Goal: Find contact information: Obtain details needed to contact an individual or organization

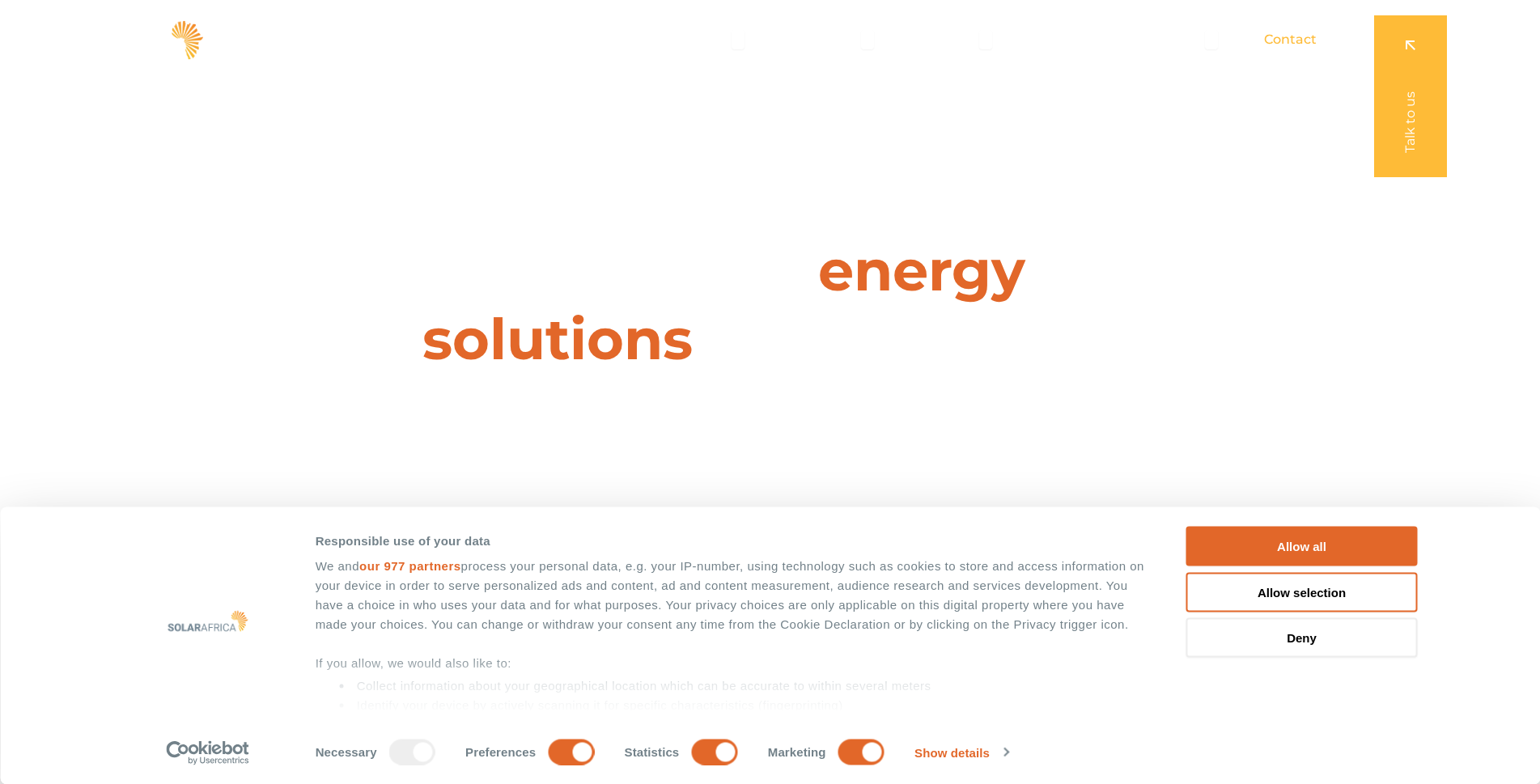
click at [1280, 39] on span "Contact" at bounding box center [1290, 39] width 52 height 19
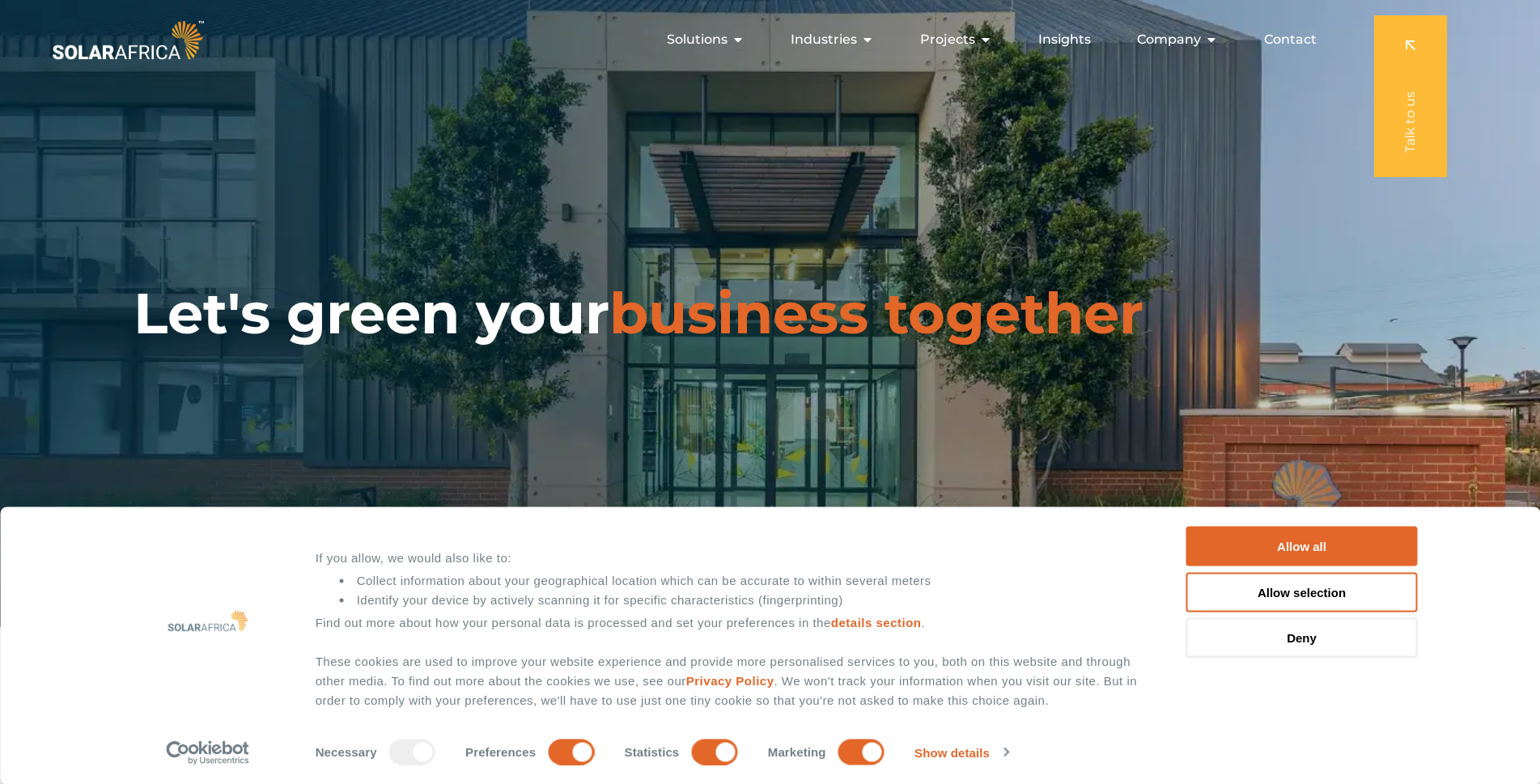
click at [1297, 41] on span "Contact" at bounding box center [1290, 39] width 52 height 19
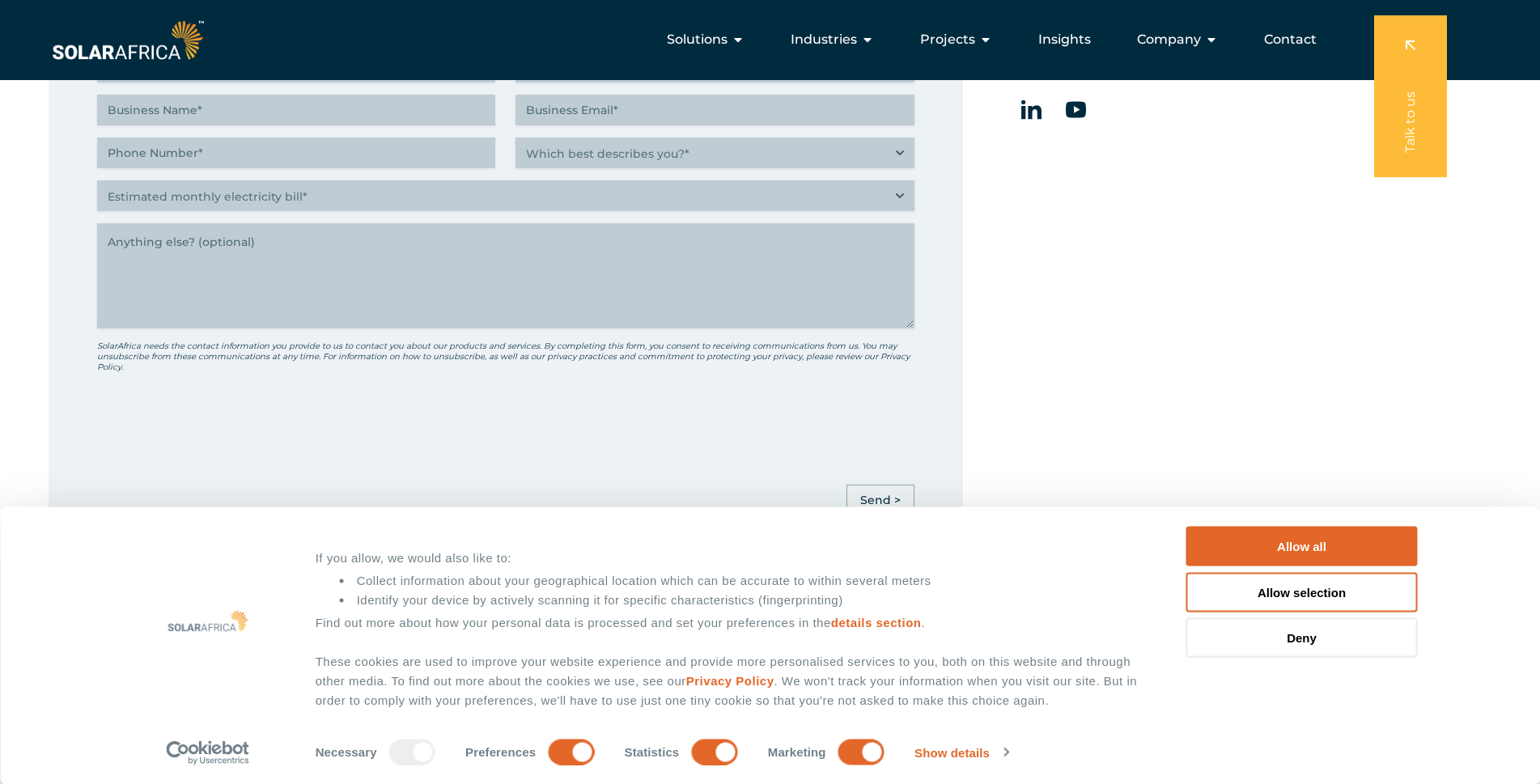
scroll to position [809, 0]
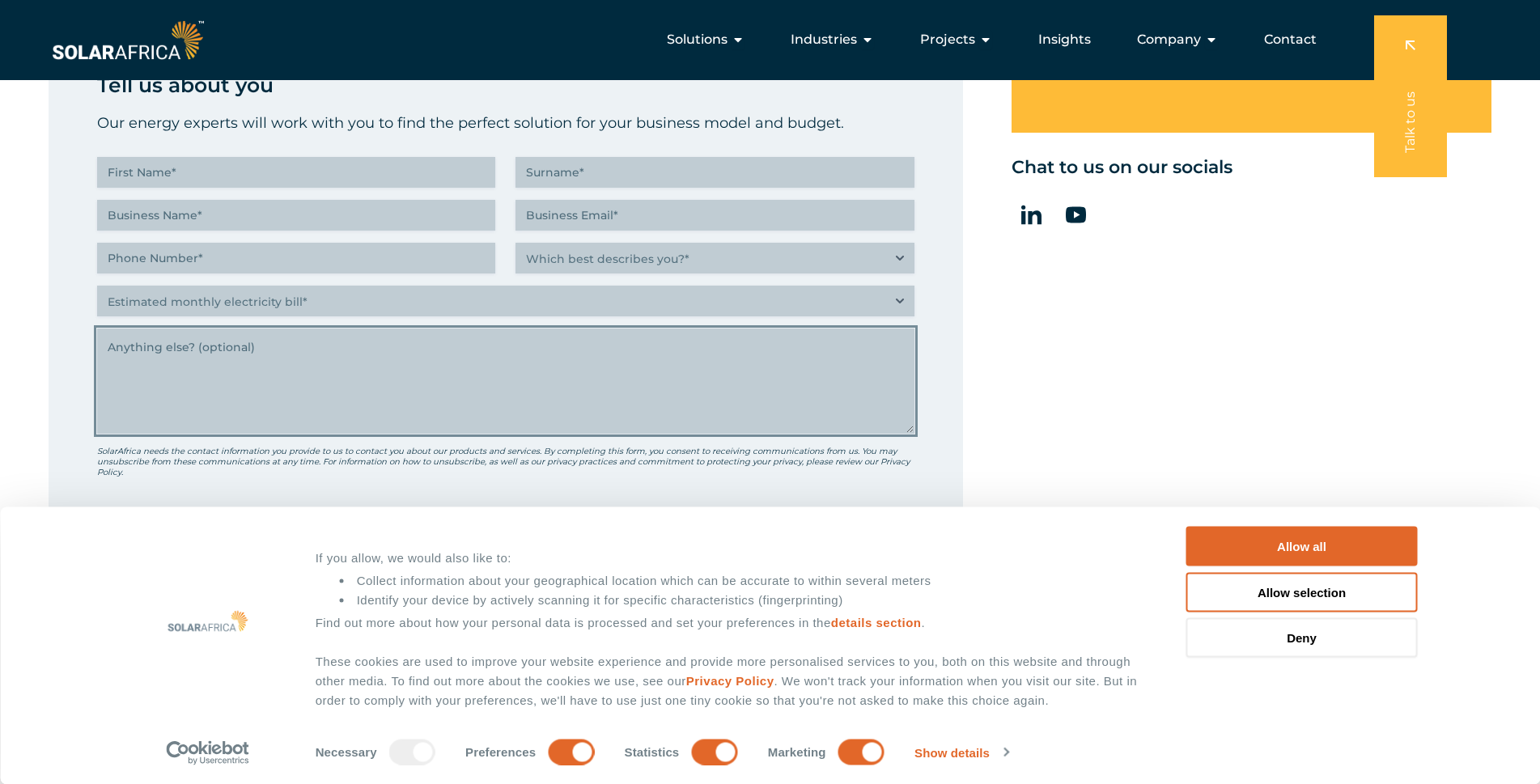
click at [566, 387] on textarea "Anything else" at bounding box center [506, 381] width 817 height 105
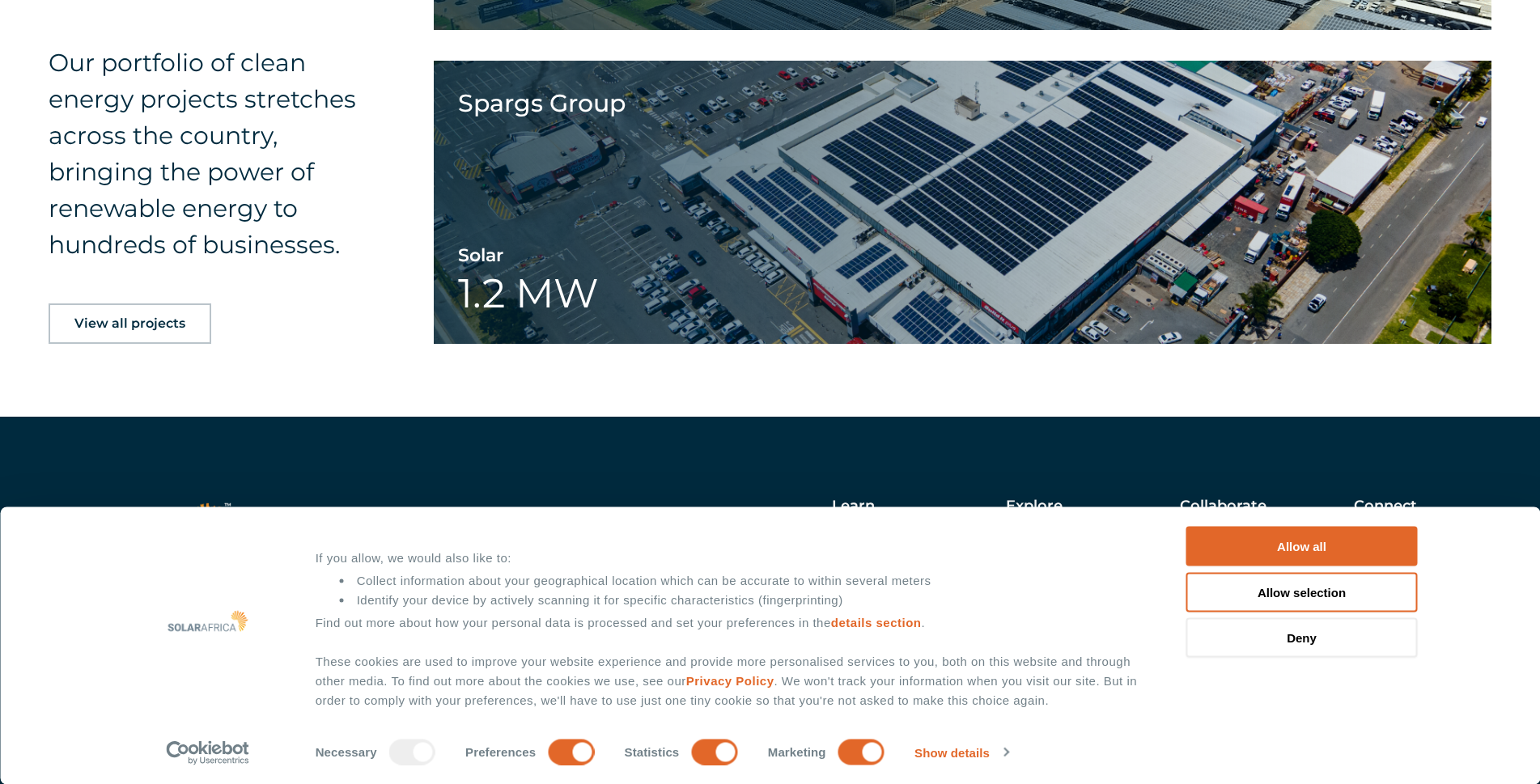
scroll to position [2620, 0]
